Goal: Navigation & Orientation: Find specific page/section

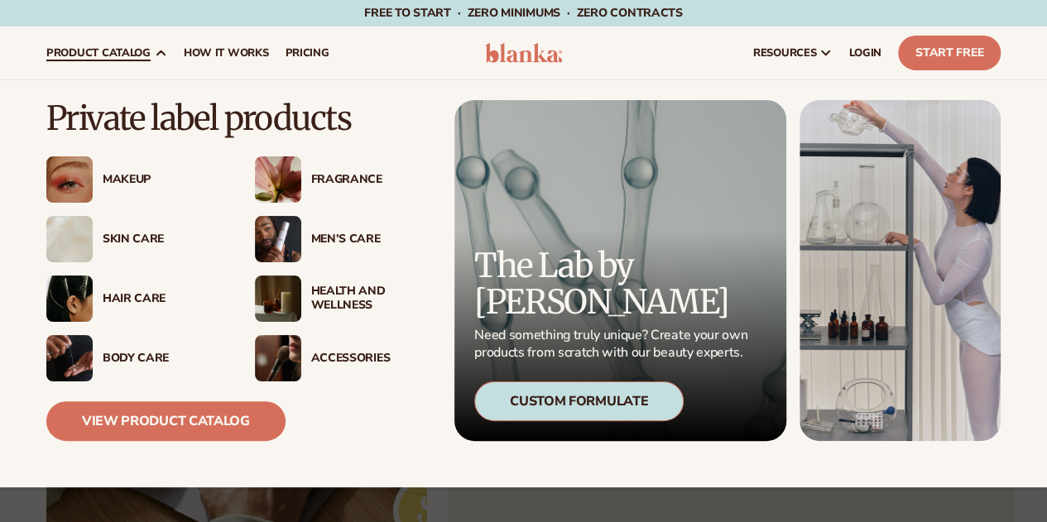
click at [135, 236] on div "Skin Care" at bounding box center [162, 240] width 119 height 14
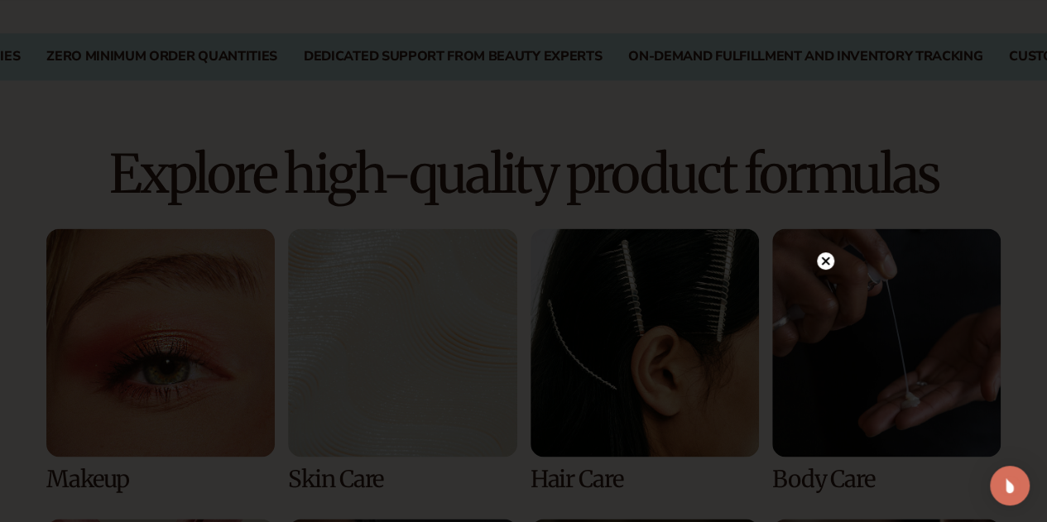
scroll to position [1076, 0]
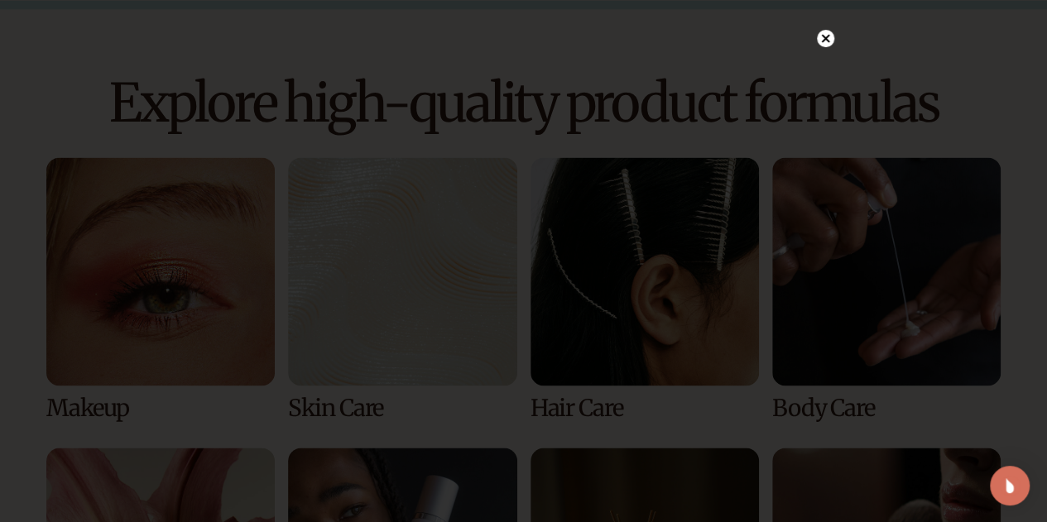
click at [824, 39] on div at bounding box center [523, 261] width 1047 height 522
click at [827, 75] on icon at bounding box center [825, 73] width 8 height 8
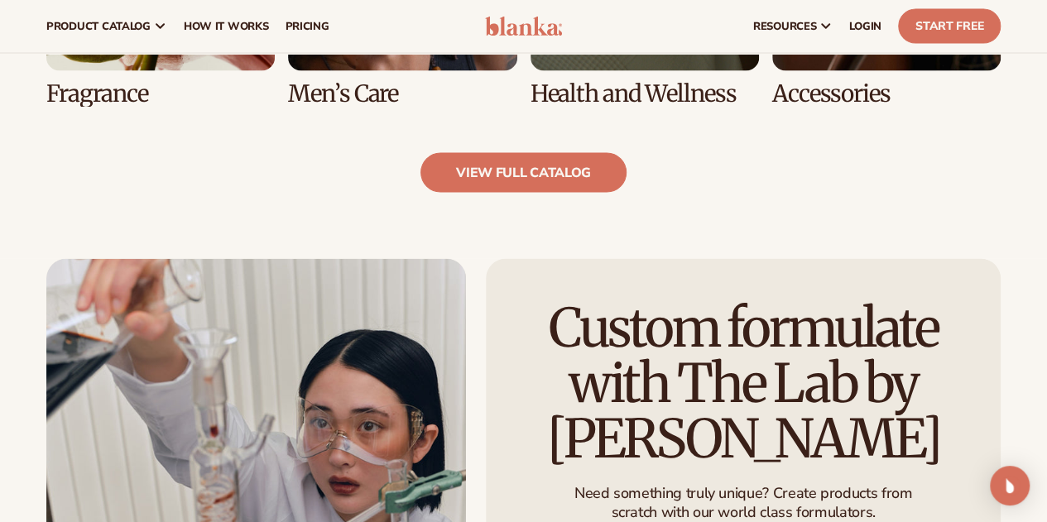
scroll to position [1655, 0]
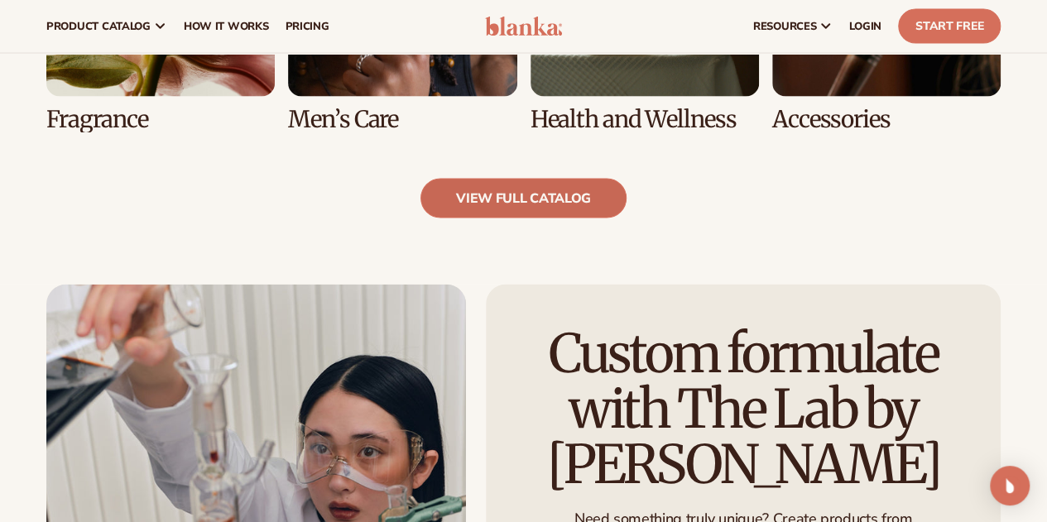
click at [510, 193] on link "view full catalog" at bounding box center [523, 199] width 206 height 40
